Goal: Task Accomplishment & Management: Manage account settings

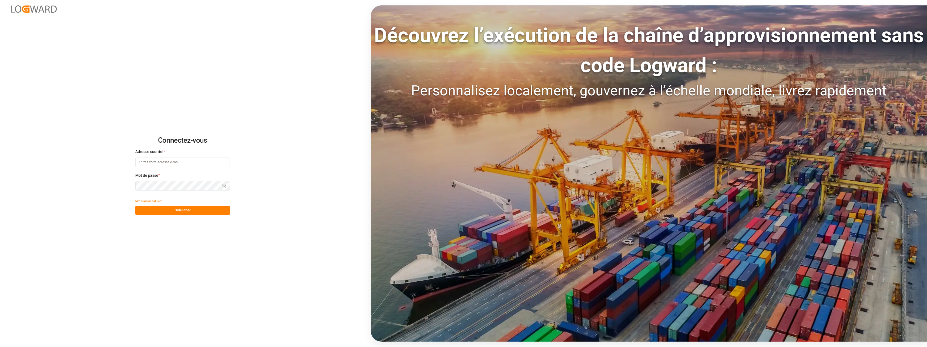
type input "[EMAIL_ADDRESS][DOMAIN_NAME]"
click at [191, 210] on button "S'identifier" at bounding box center [182, 210] width 95 height 9
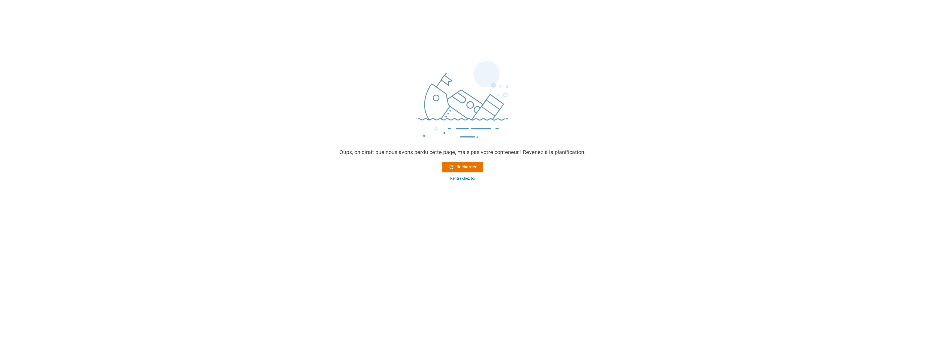
click at [459, 179] on div "Rentre chez toi" at bounding box center [462, 179] width 25 height 6
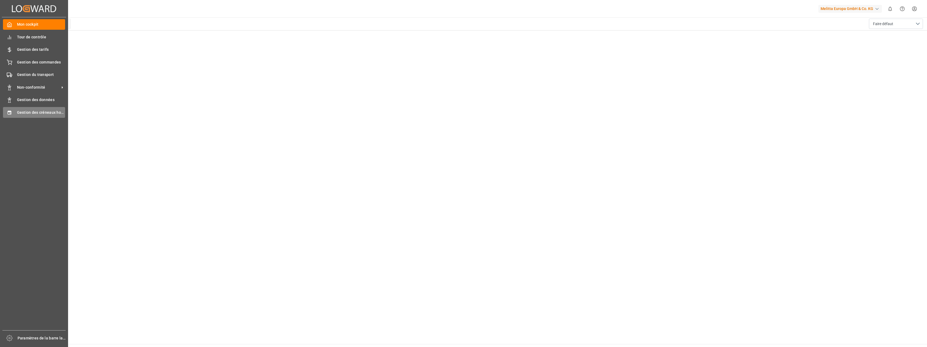
click at [38, 113] on span "Gestion des créneaux horaires" at bounding box center [41, 113] width 48 height 6
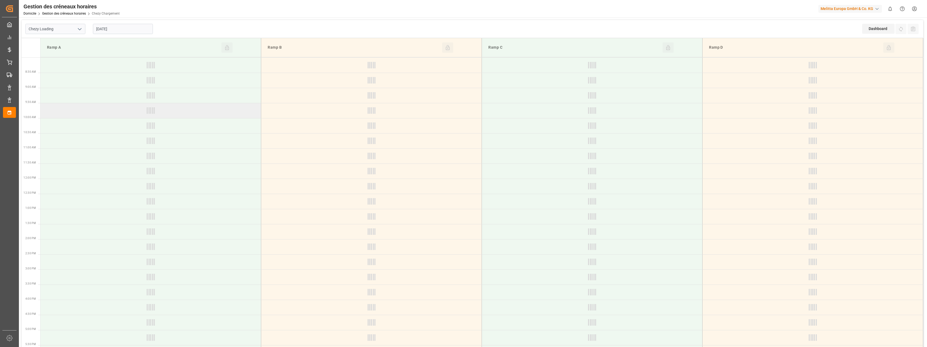
type input "Chezy Loading"
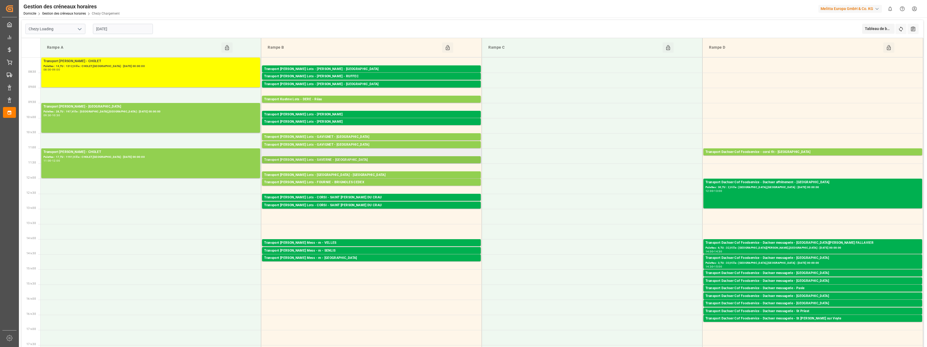
click at [360, 159] on div "Transport [PERSON_NAME] Lots - SAVERNE - [GEOGRAPHIC_DATA]" at bounding box center [371, 159] width 214 height 5
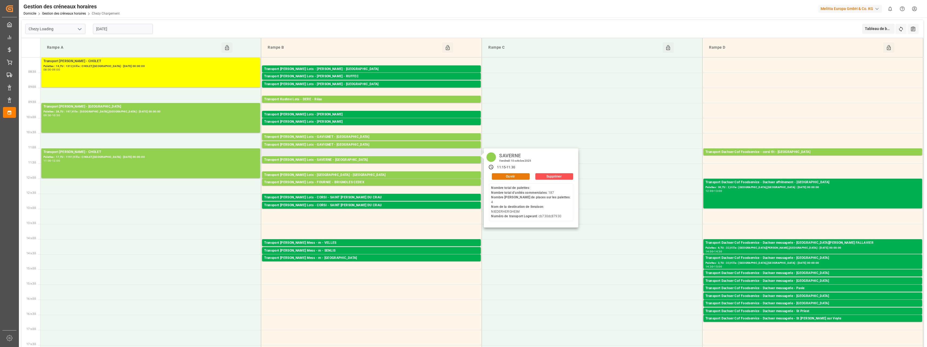
click at [500, 176] on button "Ouvrir" at bounding box center [511, 176] width 38 height 6
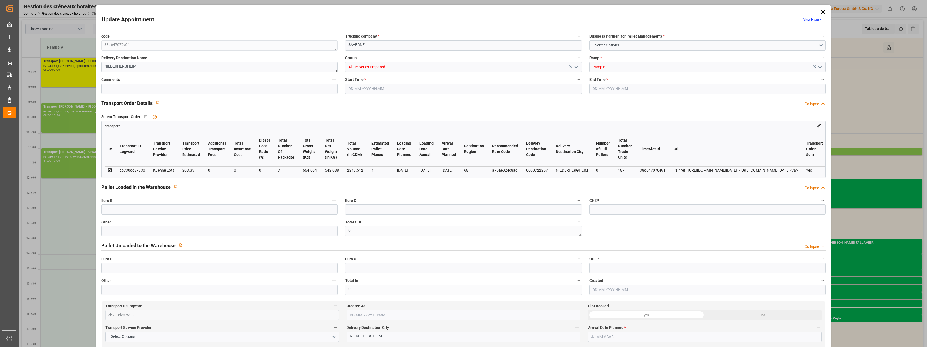
type input "4"
type input "203.35"
type input "0"
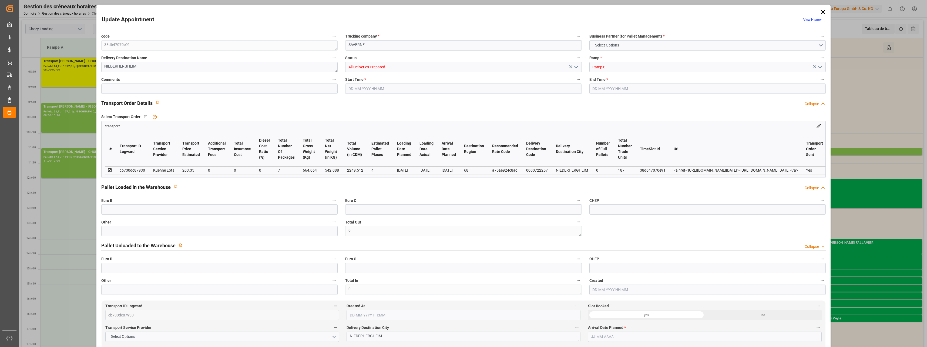
type input "203.35"
type input "0"
type input "7"
type input "542.088"
type input "825.064"
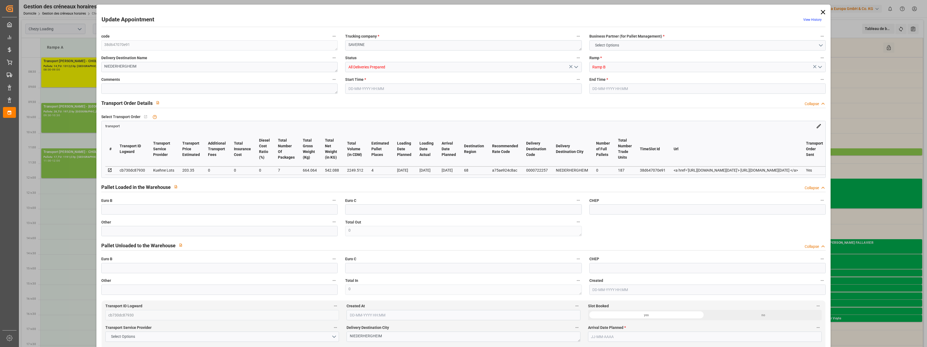
type input "2249.512"
type input "68"
type input "0"
type input "187"
type input "7"
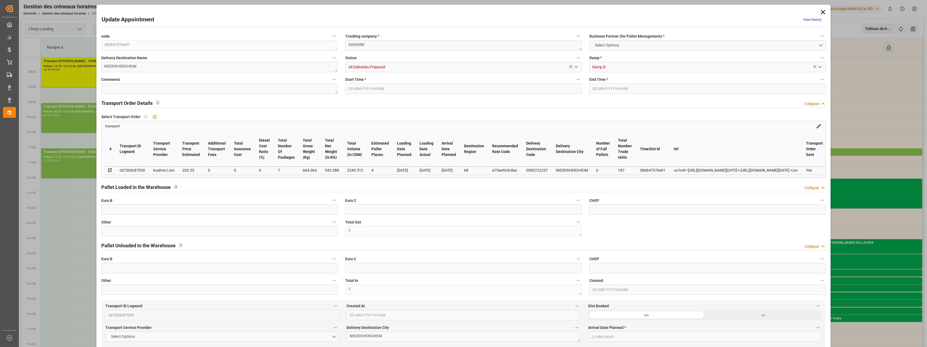
type input "101"
type input "664.064"
type input "0"
type input "4710.8598"
type input "0"
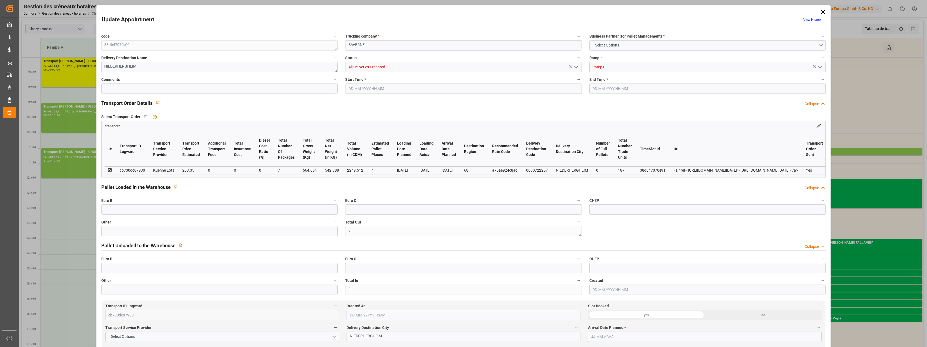
type input "0"
type input "21"
type input "35"
type input "[DATE] 11:15"
type input "[DATE] 11:30"
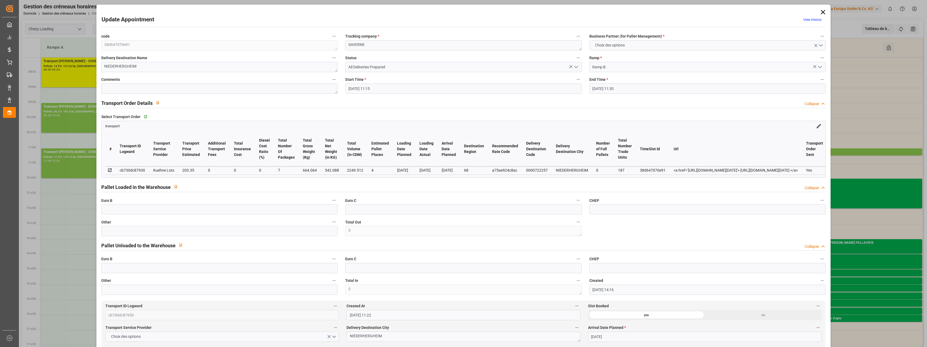
type input "[DATE] 14:16"
type input "[DATE] 11:22"
type input "[DATE]"
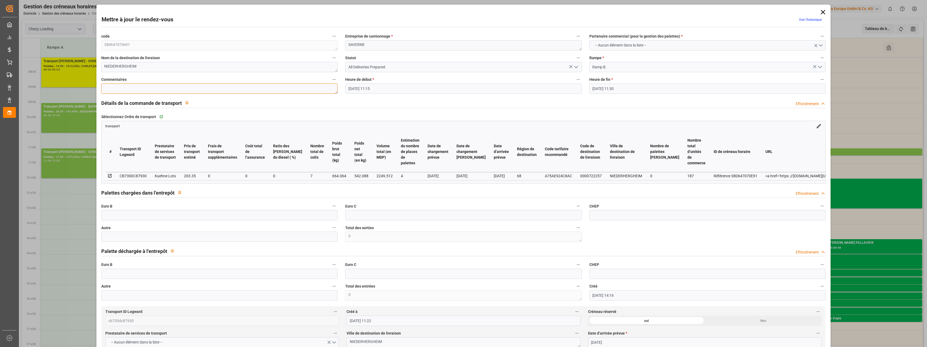
click at [114, 89] on textarea at bounding box center [219, 88] width 237 height 10
type textarea "jn 3"
click at [575, 66] on icon "Ouvrir le menu" at bounding box center [576, 67] width 6 height 6
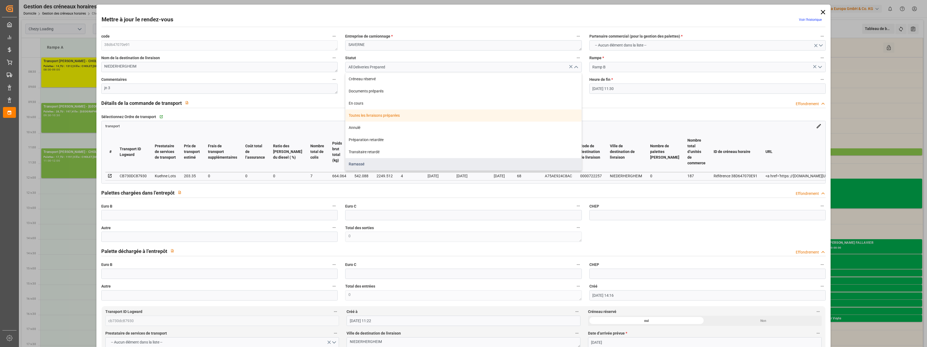
click at [371, 164] on div "Ramassé" at bounding box center [463, 164] width 236 height 12
type input "Picked Up"
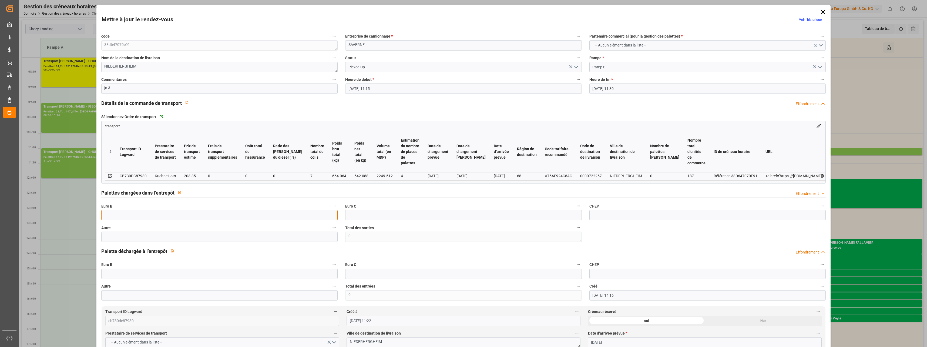
drag, startPoint x: 119, startPoint y: 215, endPoint x: 120, endPoint y: 212, distance: 3.1
click at [119, 214] on input "text" at bounding box center [219, 215] width 237 height 10
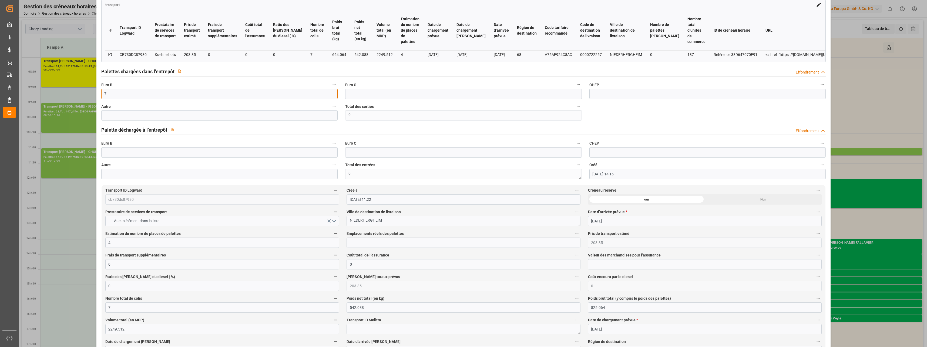
scroll to position [135, 0]
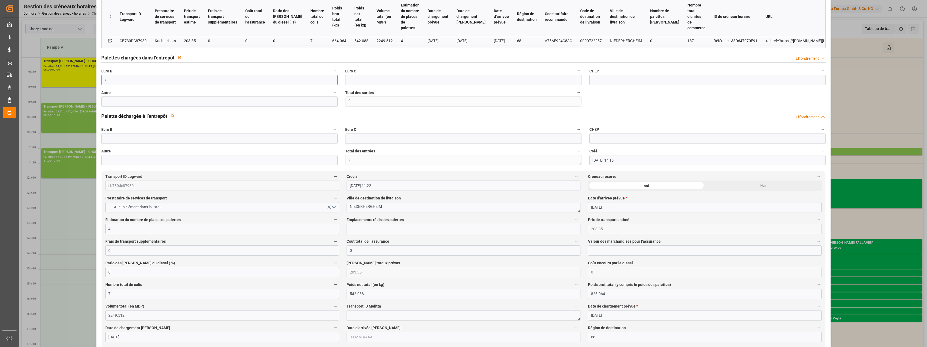
type input "7"
click at [355, 232] on input "text" at bounding box center [464, 229] width 234 height 10
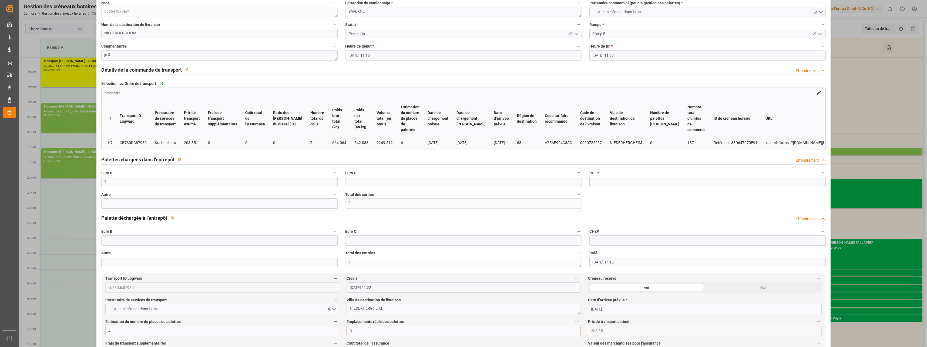
scroll to position [0, 0]
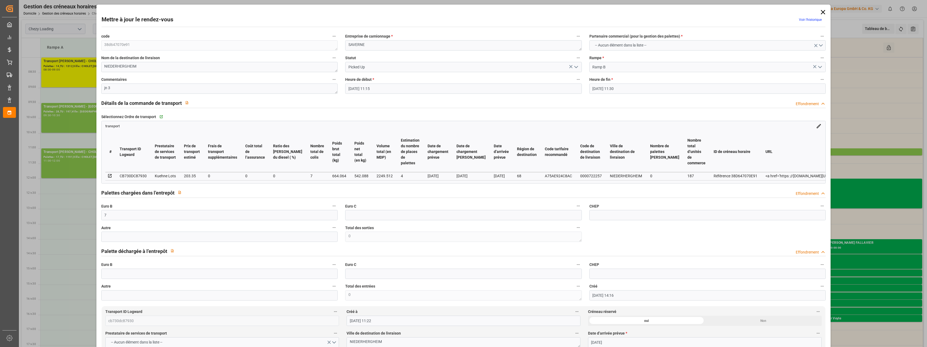
type input "3"
click at [576, 66] on icon "Ouvrir le menu" at bounding box center [576, 67] width 6 height 6
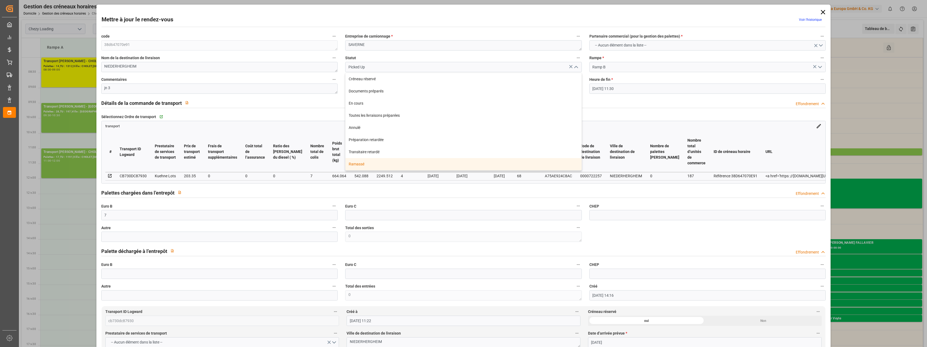
click at [358, 165] on div "Ramassé" at bounding box center [463, 164] width 236 height 12
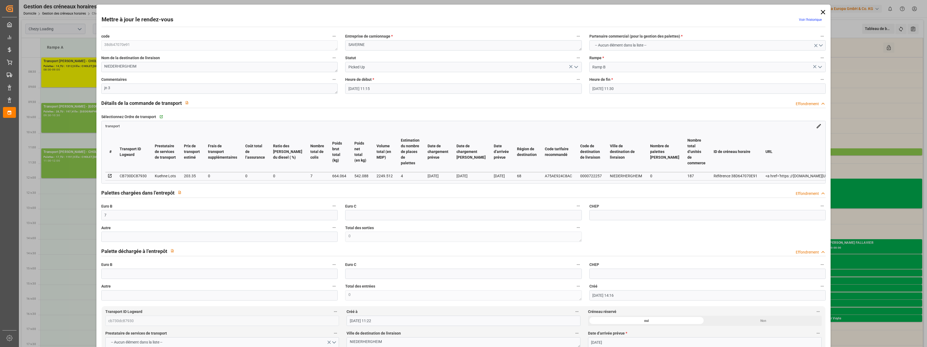
click at [577, 69] on icon "Ouvrir le menu" at bounding box center [576, 67] width 6 height 6
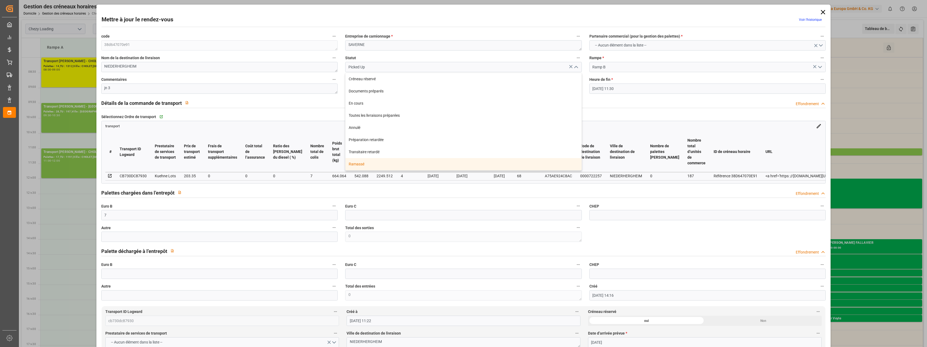
click at [387, 164] on div "Ramassé" at bounding box center [463, 164] width 236 height 12
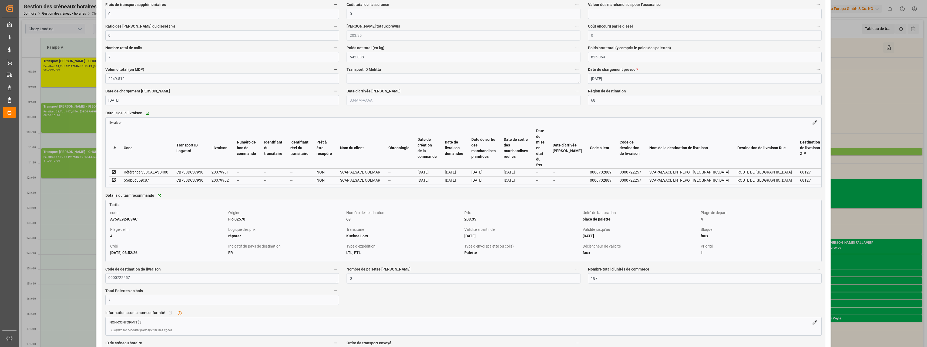
scroll to position [297, 0]
